Goal: Download file/media

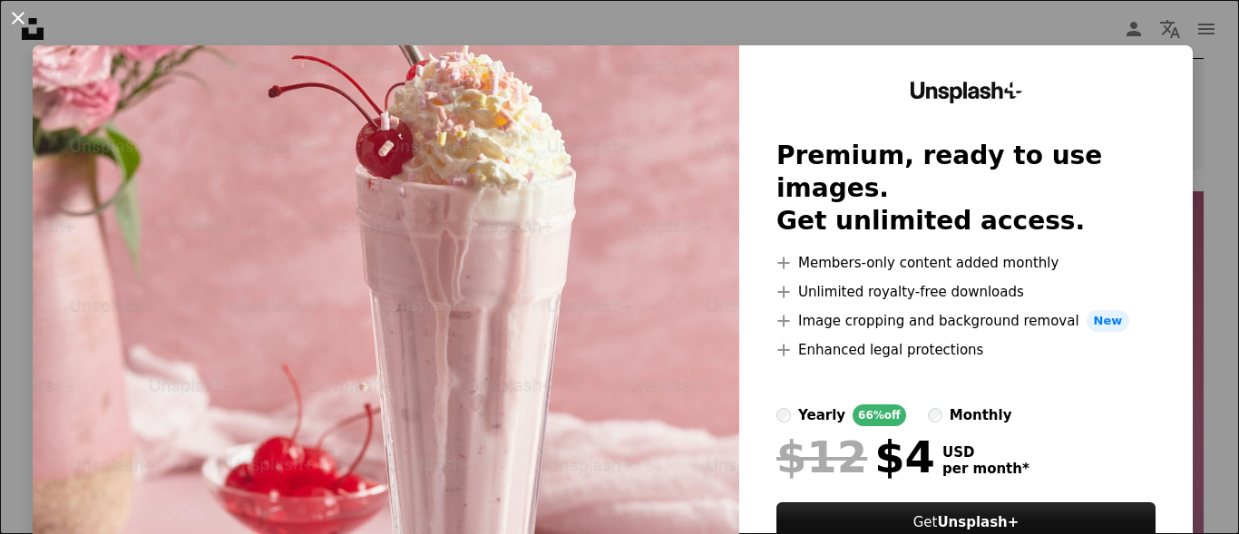
click at [8, 17] on button "An X shape" at bounding box center [18, 18] width 22 height 22
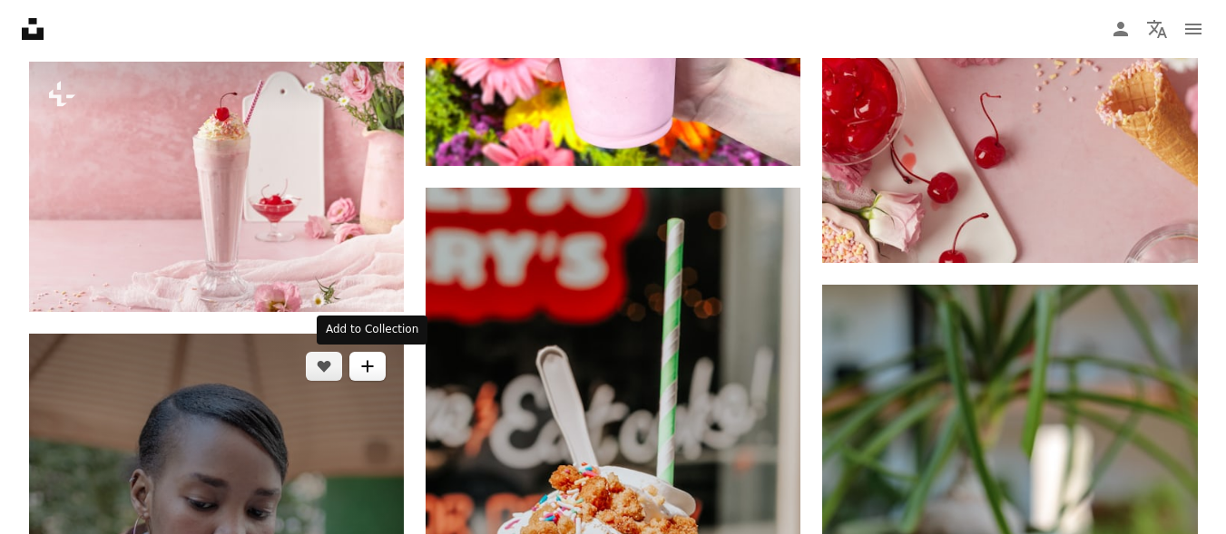
scroll to position [2396, 0]
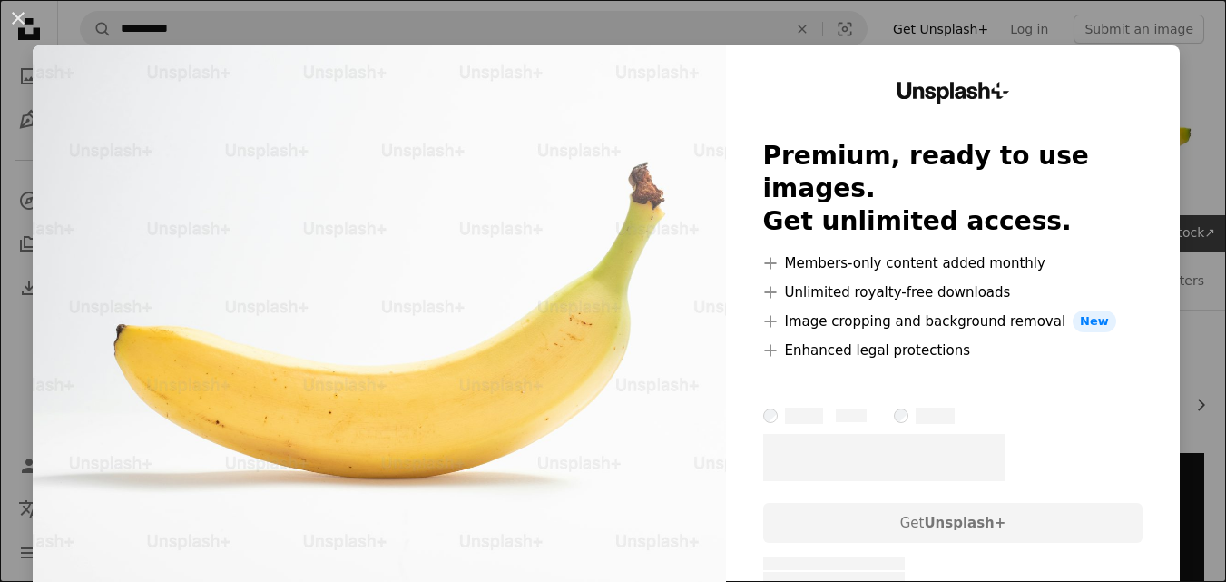
scroll to position [454, 0]
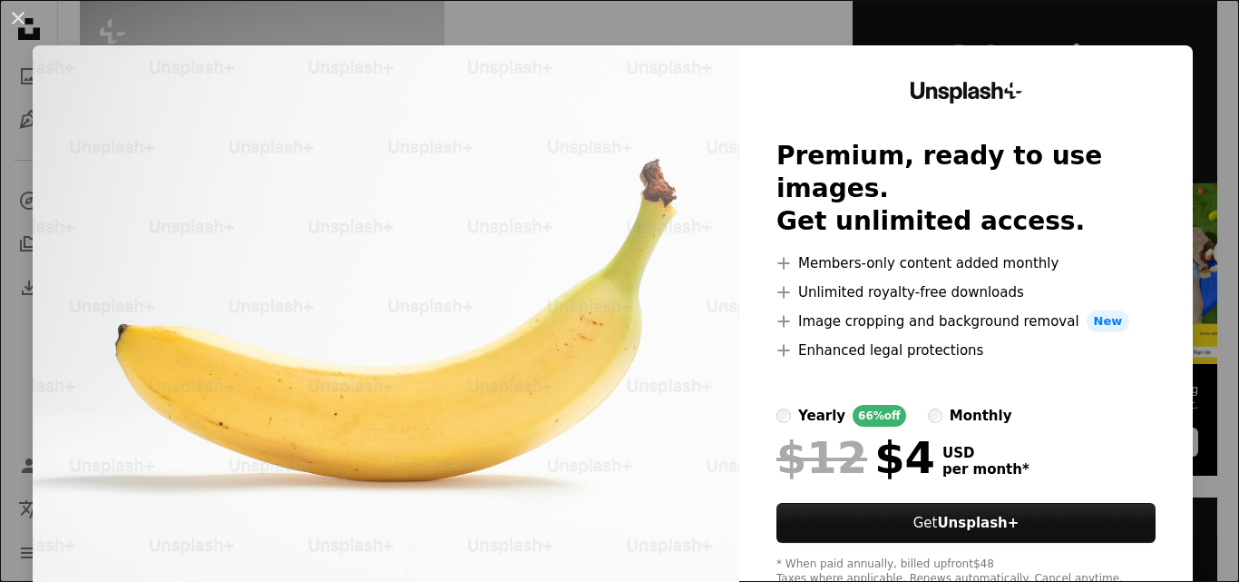
click at [1180, 25] on div "An X shape Unsplash+ Premium, ready to use images. Get unlimited access. A plus…" at bounding box center [619, 291] width 1239 height 582
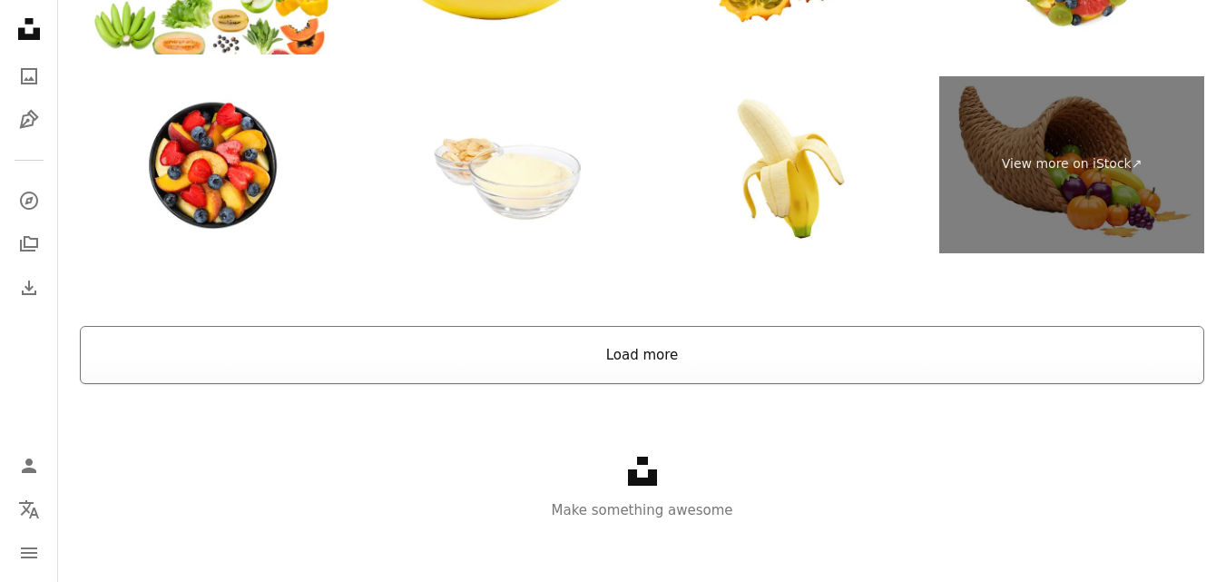
scroll to position [4024, 0]
